Goal: Obtain resource: Download file/media

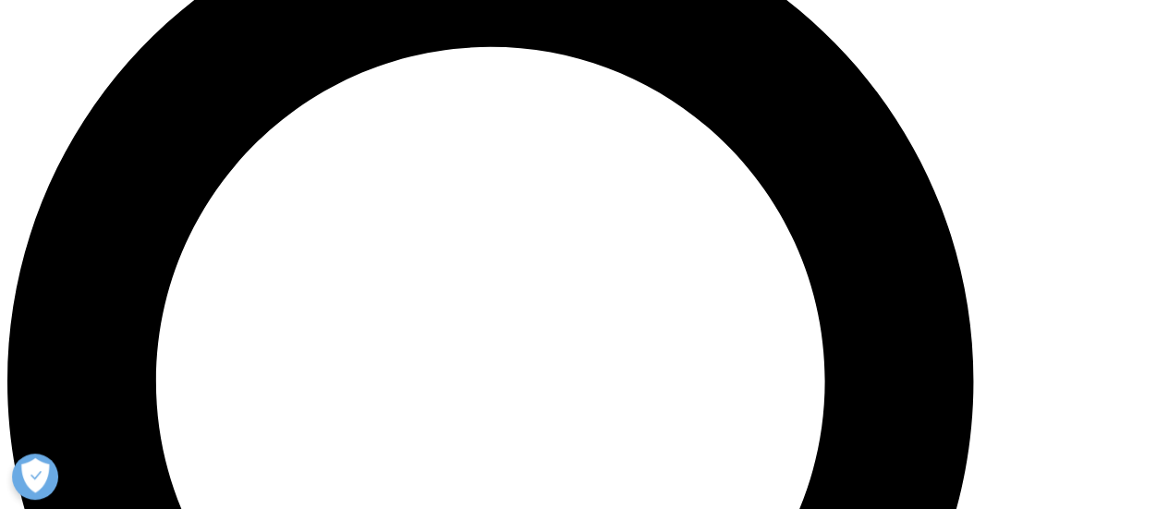
scroll to position [1294, 0]
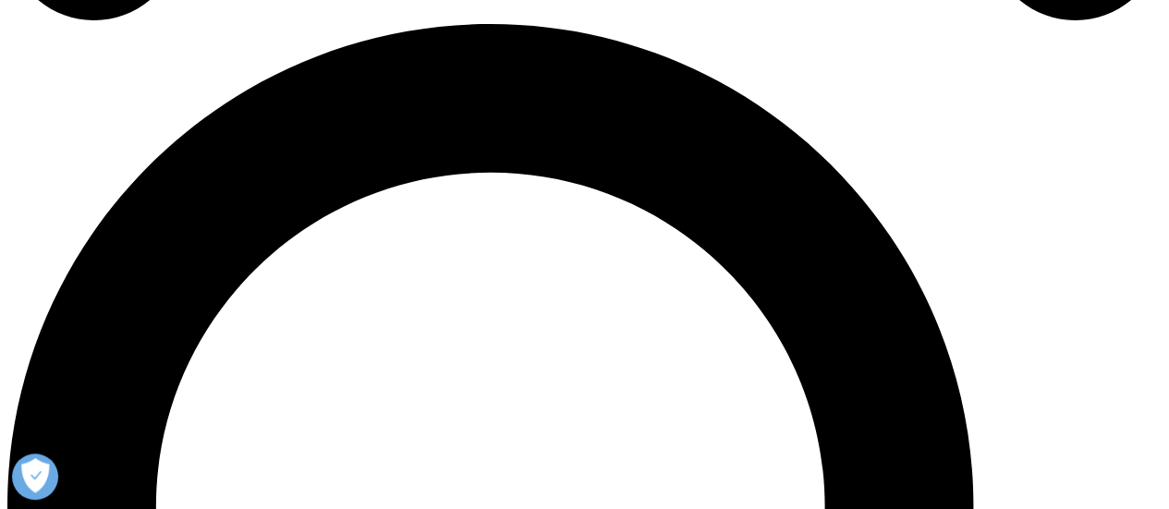
scroll to position [1016, 0]
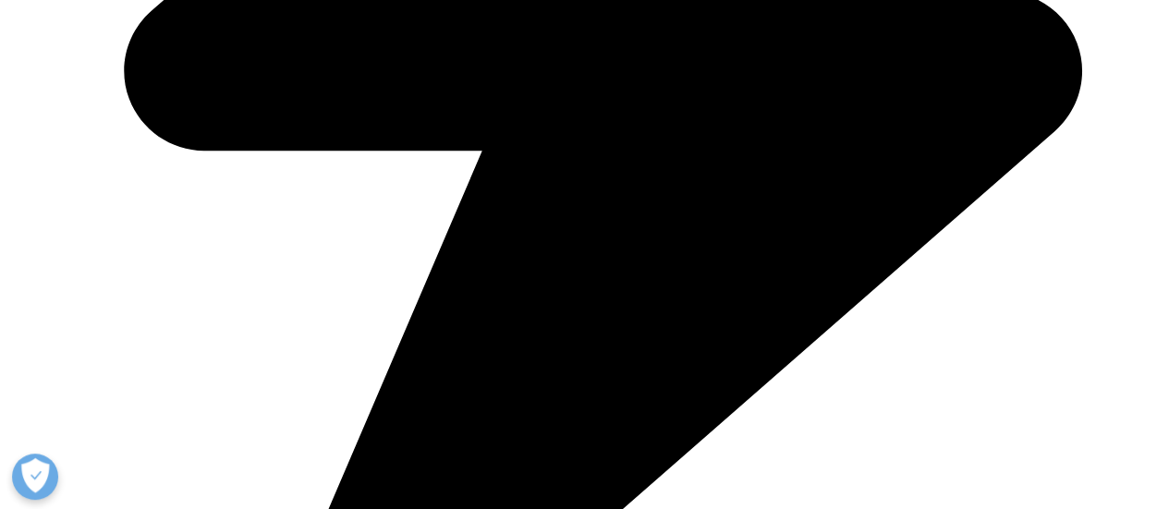
type input "Amit"
type input "Chivate"
type input "amit.chivate@roquette.com"
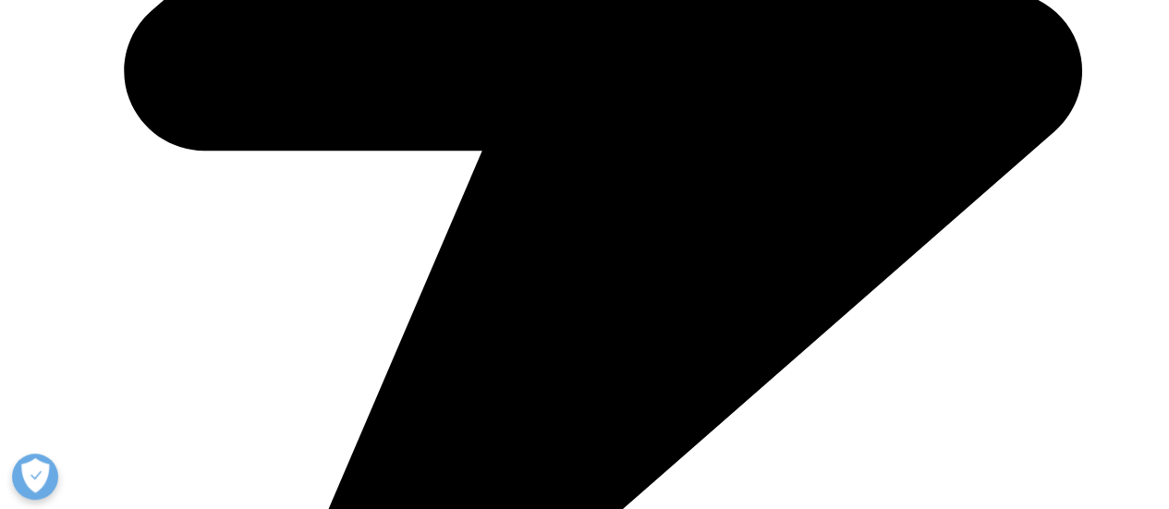
scroll to position [0, 0]
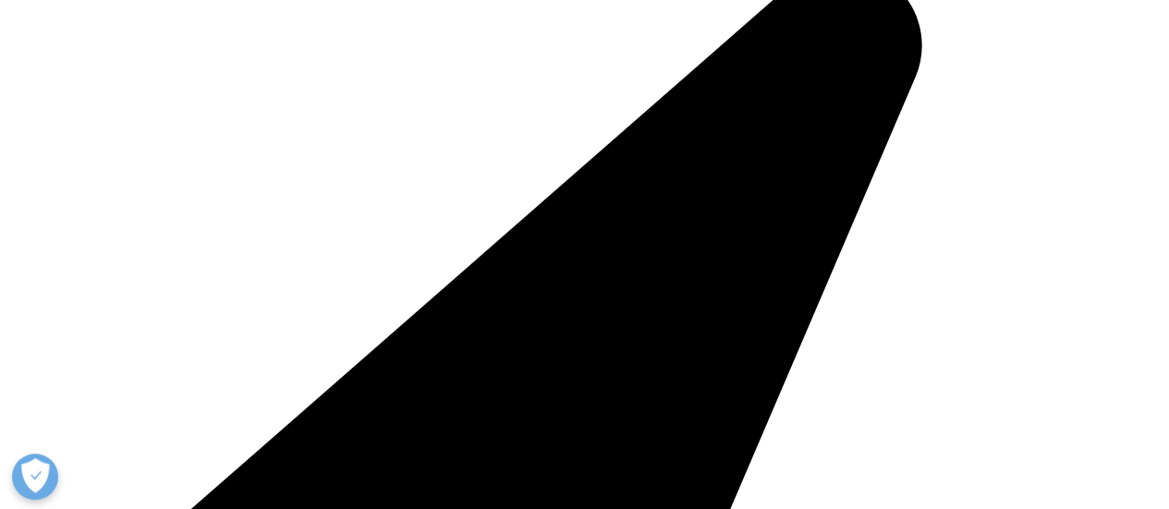
type input "Marketing"
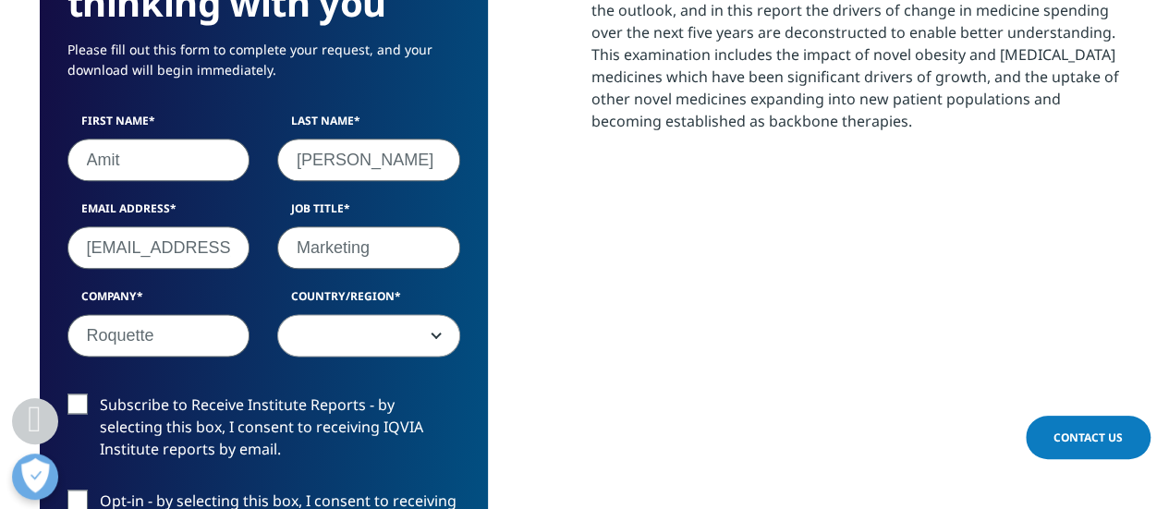
type input "Roquette"
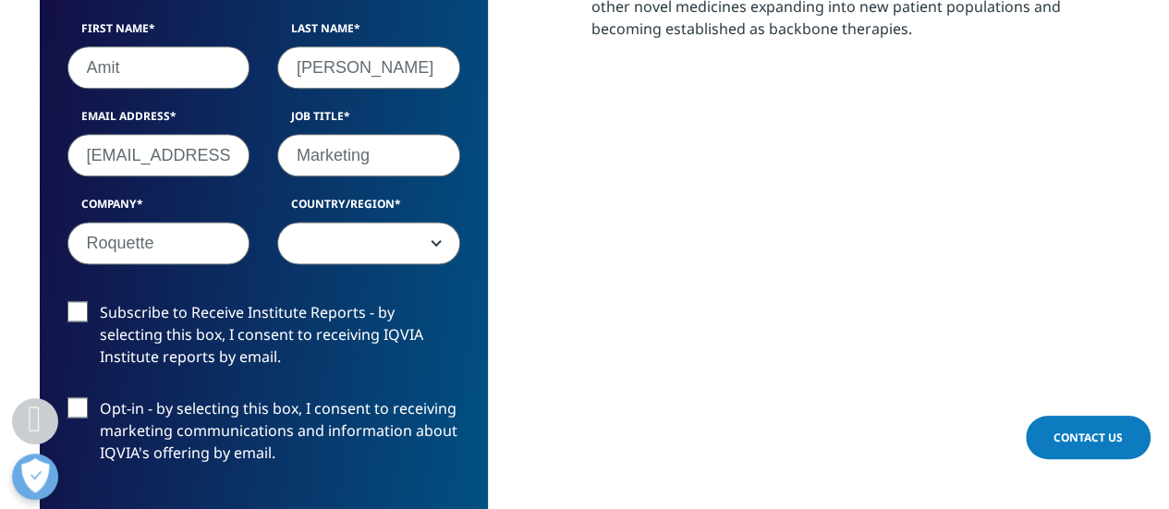
scroll to position [1201, 0]
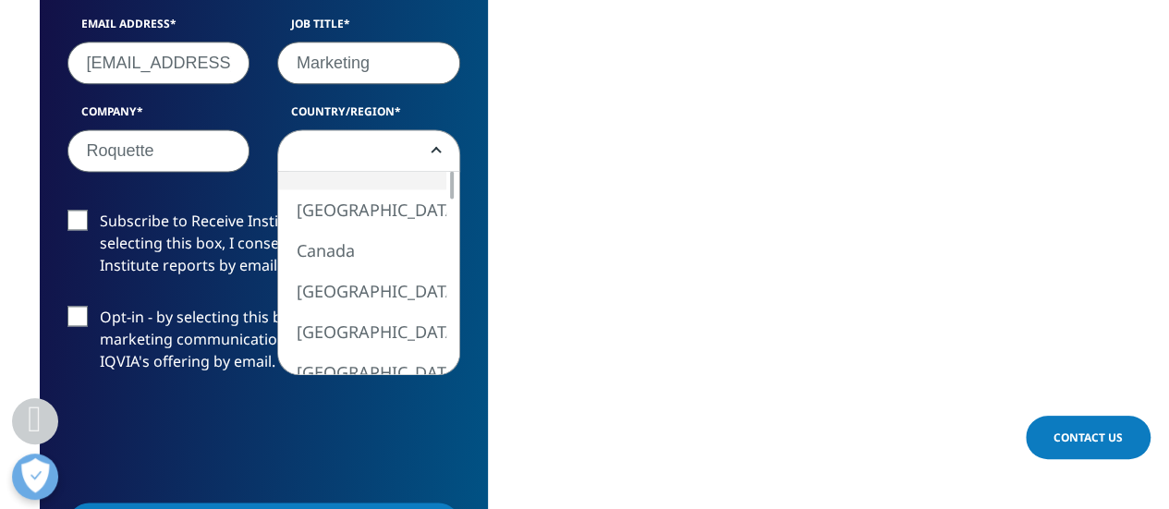
click at [372, 162] on span at bounding box center [368, 151] width 181 height 43
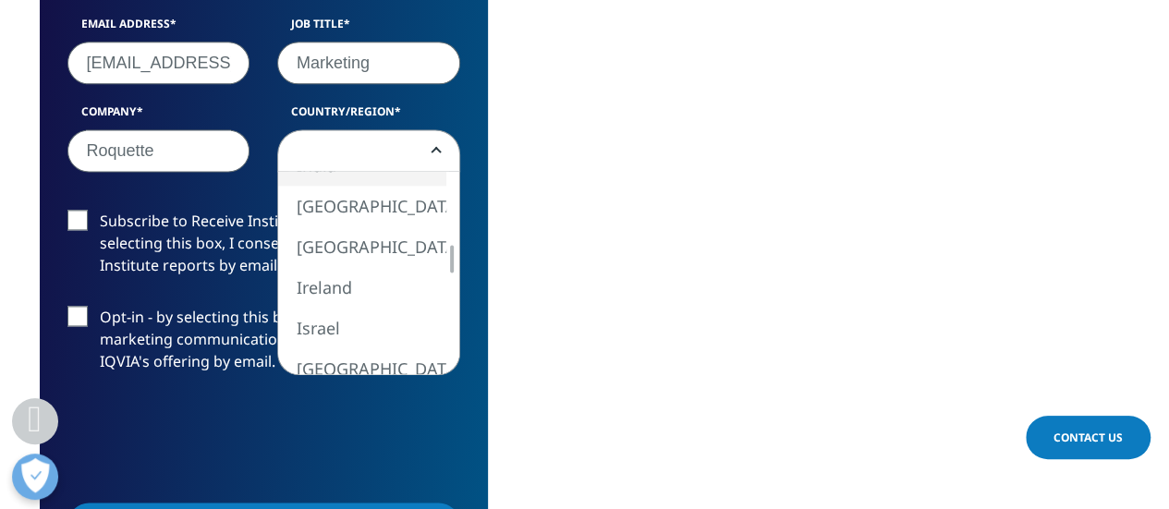
select select "India"
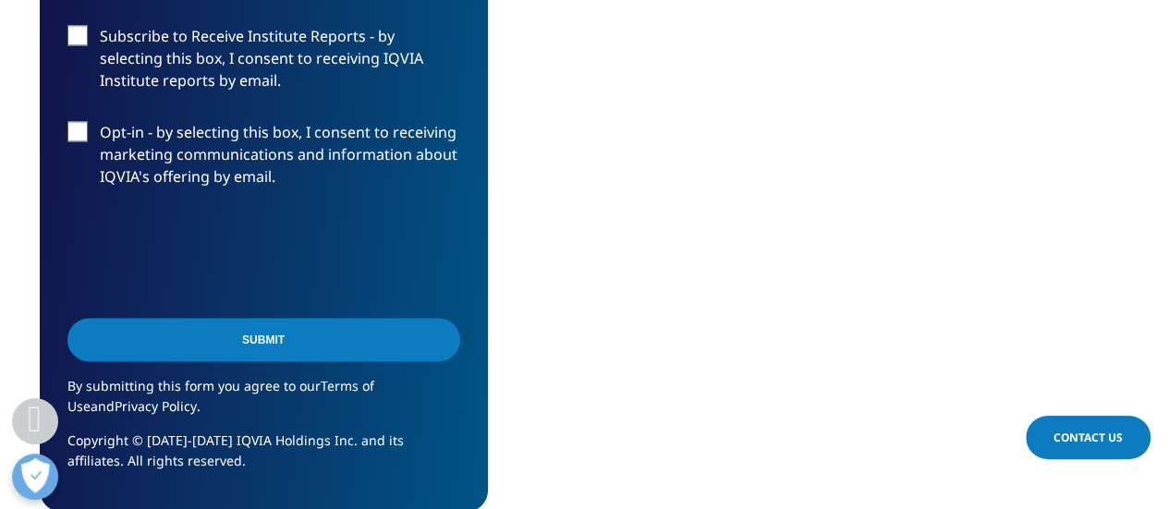
click at [311, 346] on input "Submit" at bounding box center [263, 339] width 393 height 43
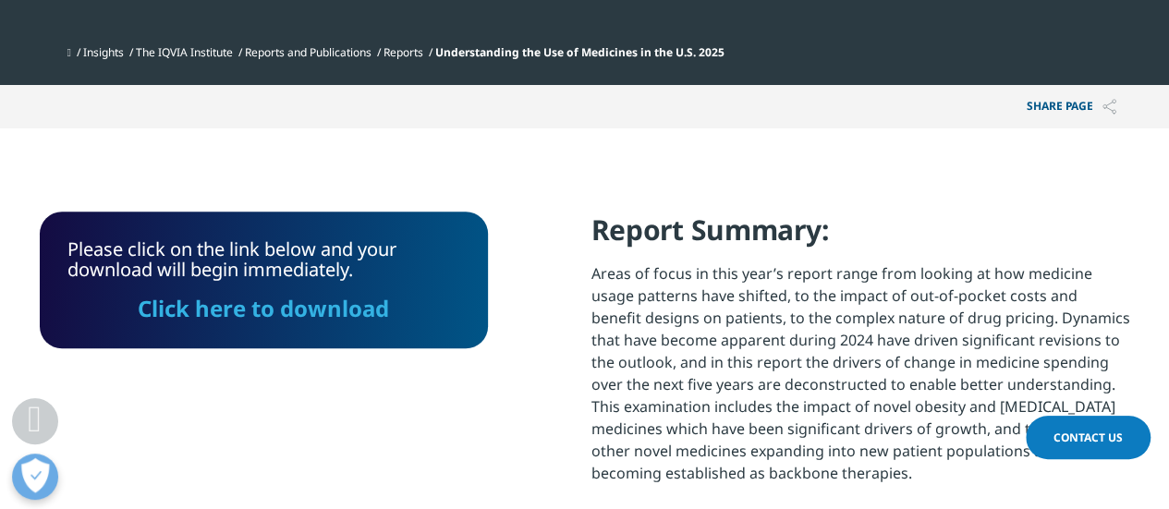
scroll to position [627, 0]
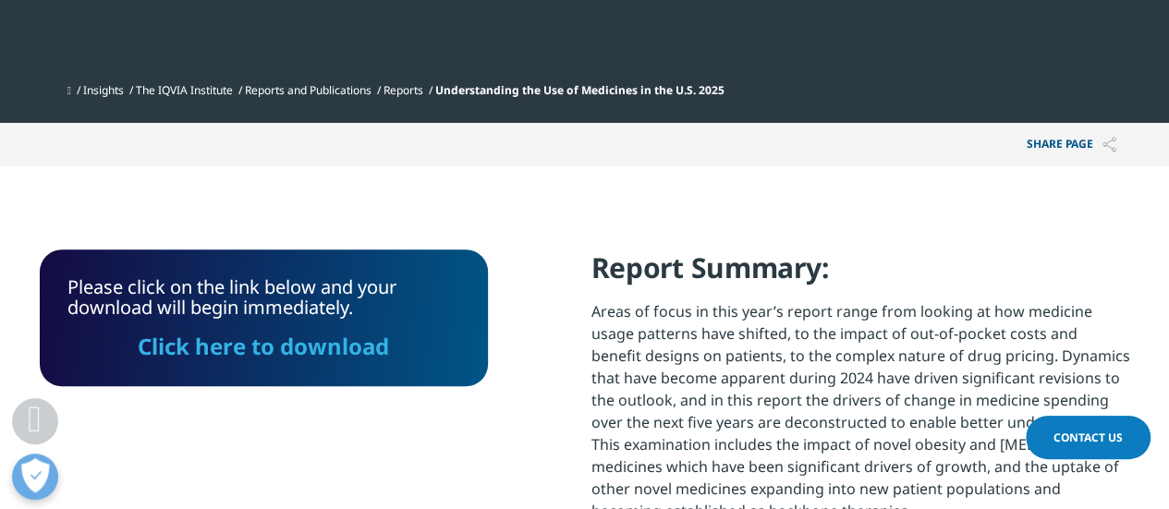
click at [255, 351] on link "Click here to download" at bounding box center [263, 346] width 251 height 30
